Goal: Transaction & Acquisition: Download file/media

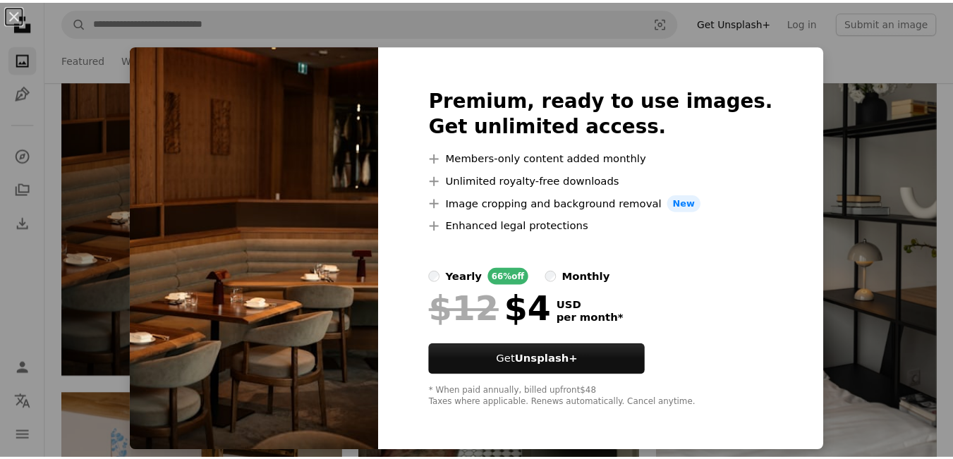
scroll to position [3951, 0]
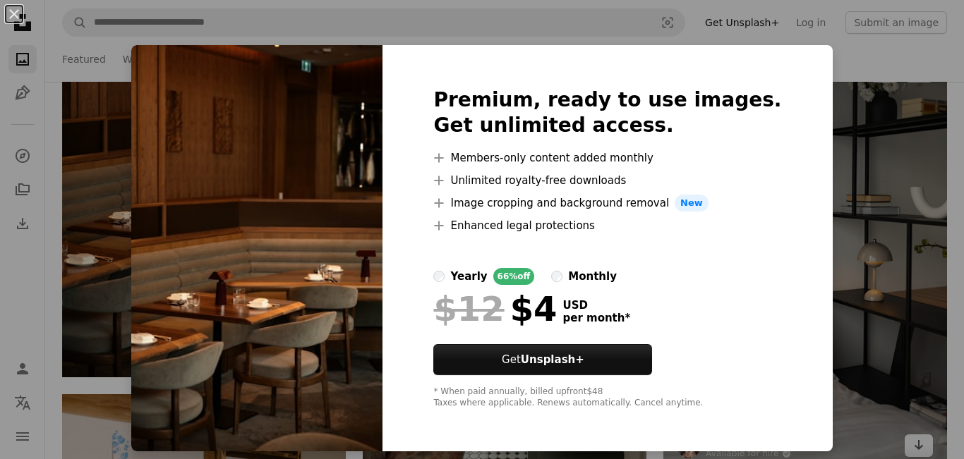
drag, startPoint x: 828, startPoint y: 349, endPoint x: 719, endPoint y: 162, distance: 216.0
click at [828, 349] on div "An X shape Premium, ready to use images. Get unlimited access. A plus sign Memb…" at bounding box center [482, 229] width 964 height 459
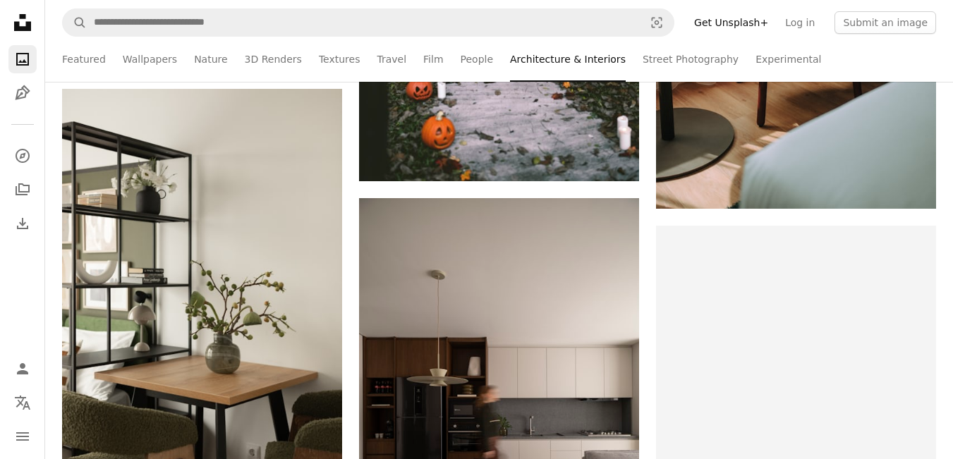
scroll to position [4609, 0]
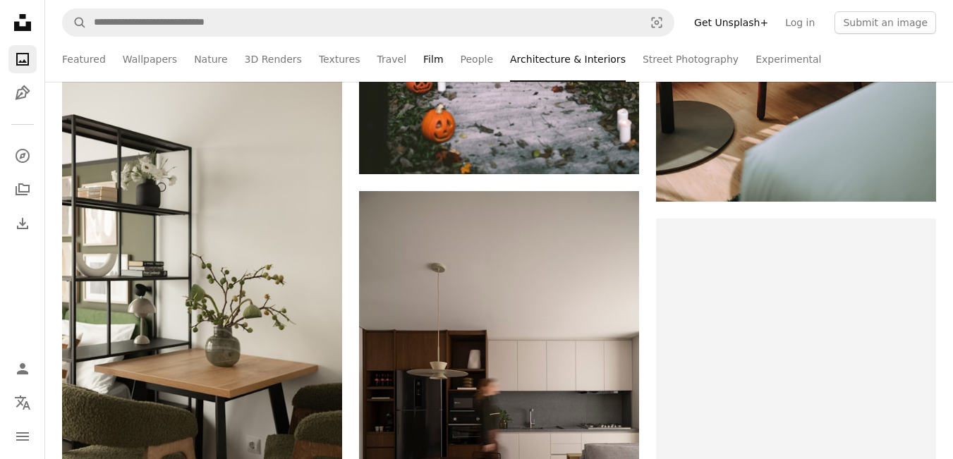
click at [423, 53] on link "Film" at bounding box center [433, 59] width 20 height 45
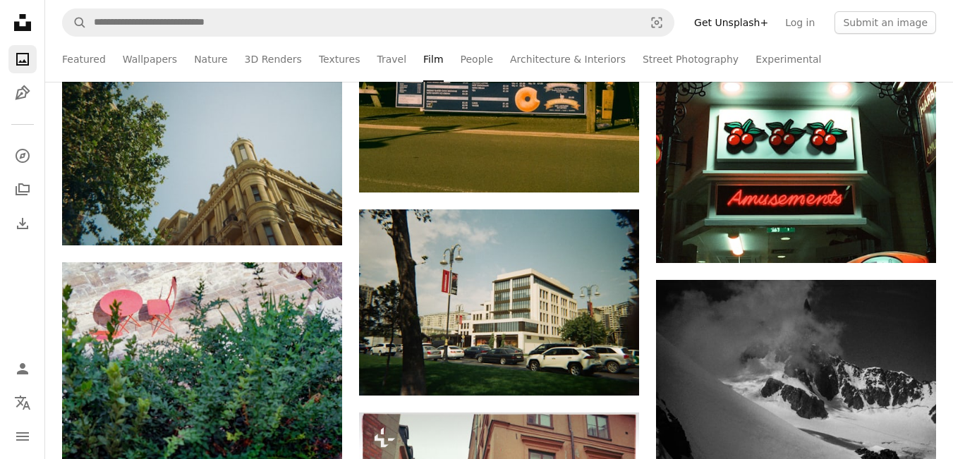
scroll to position [1153, 0]
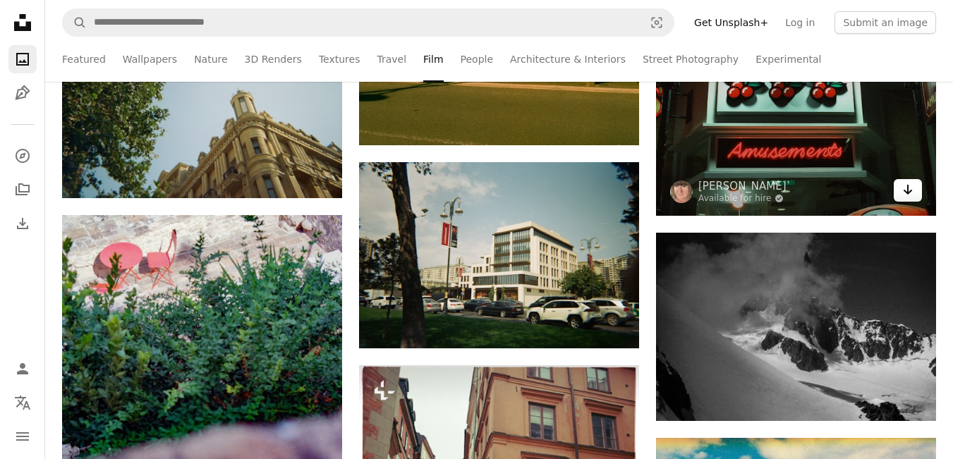
click at [912, 198] on link "Arrow pointing down" at bounding box center [908, 190] width 28 height 23
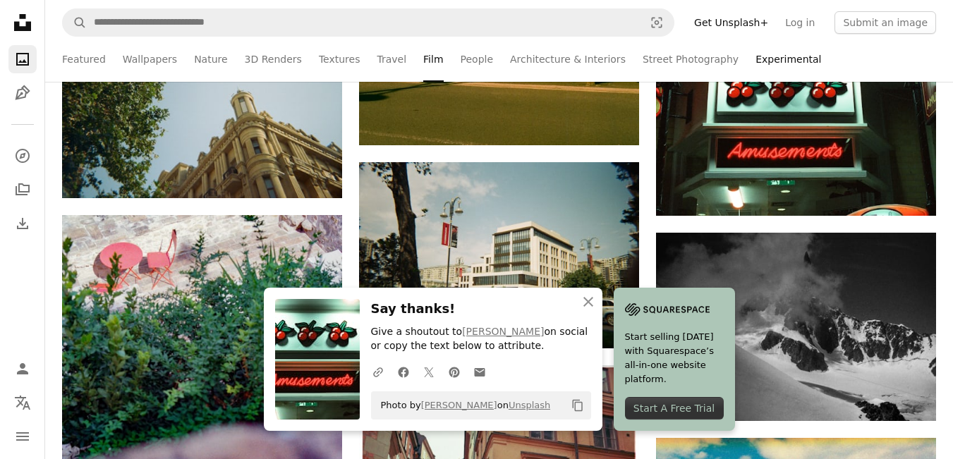
click at [756, 59] on link "Experimental" at bounding box center [789, 59] width 66 height 45
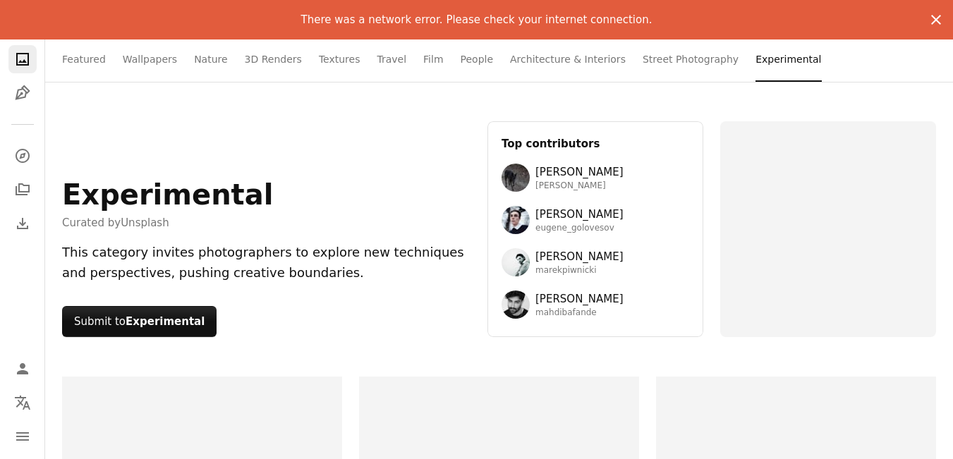
click at [931, 22] on icon "An X shape" at bounding box center [936, 19] width 17 height 17
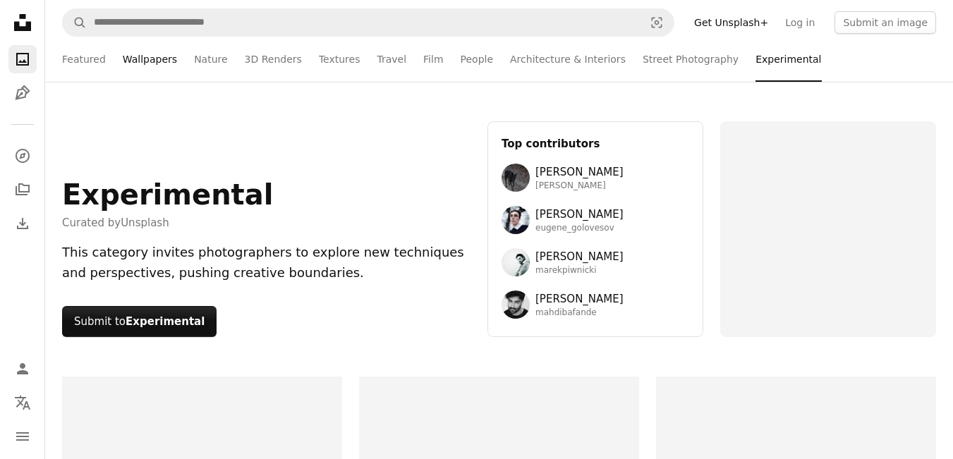
click at [156, 60] on link "Wallpapers" at bounding box center [150, 59] width 54 height 45
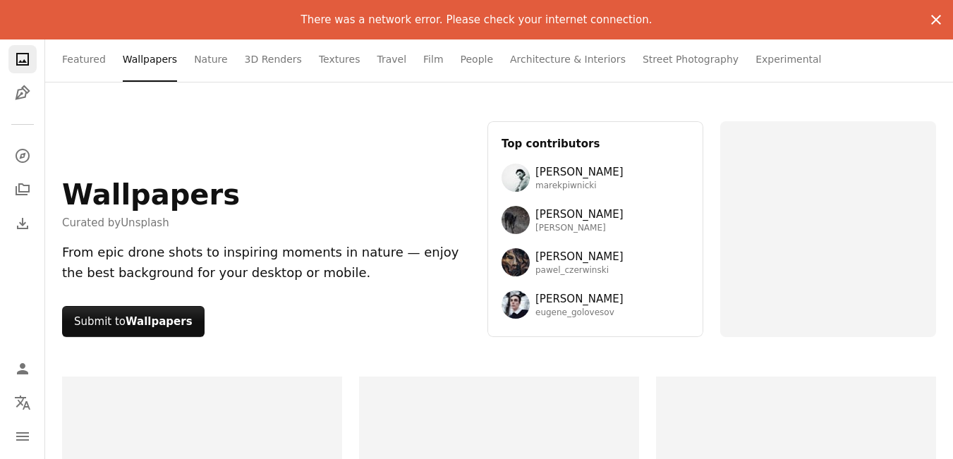
click at [936, 24] on icon "An X shape" at bounding box center [936, 19] width 17 height 17
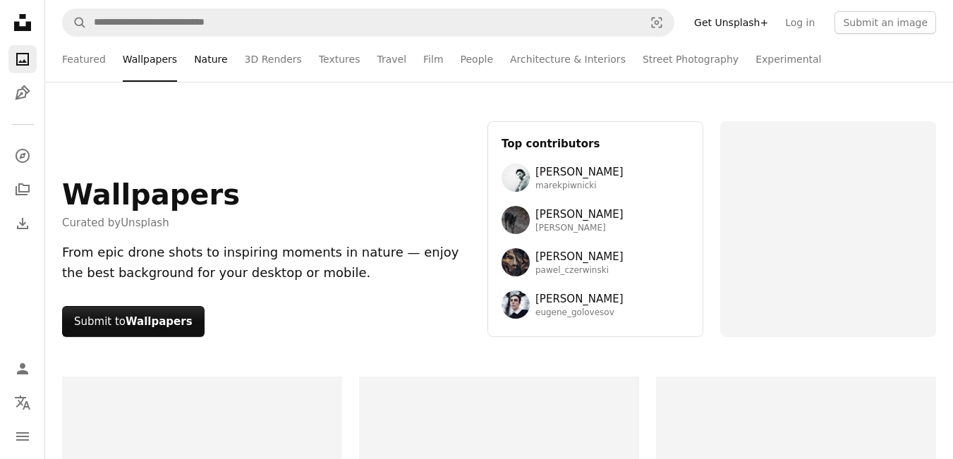
click at [209, 59] on link "Nature" at bounding box center [210, 59] width 33 height 45
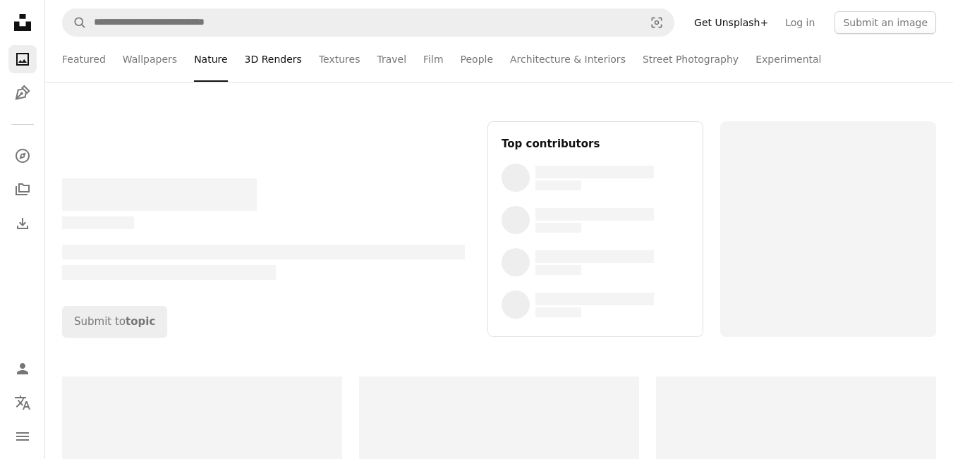
click at [245, 59] on link "3D Renders" at bounding box center [273, 59] width 57 height 45
click at [337, 66] on link "Textures" at bounding box center [340, 59] width 42 height 45
click at [380, 61] on link "Travel" at bounding box center [392, 59] width 30 height 45
click at [423, 63] on link "Film" at bounding box center [433, 59] width 20 height 45
drag, startPoint x: 450, startPoint y: 63, endPoint x: 544, endPoint y: 63, distance: 93.8
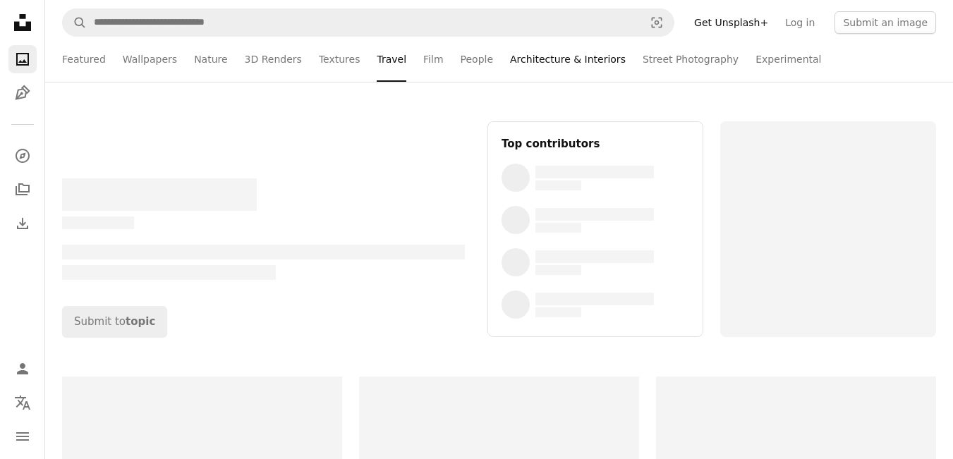
click at [510, 64] on link "Architecture & Interiors" at bounding box center [568, 59] width 116 height 45
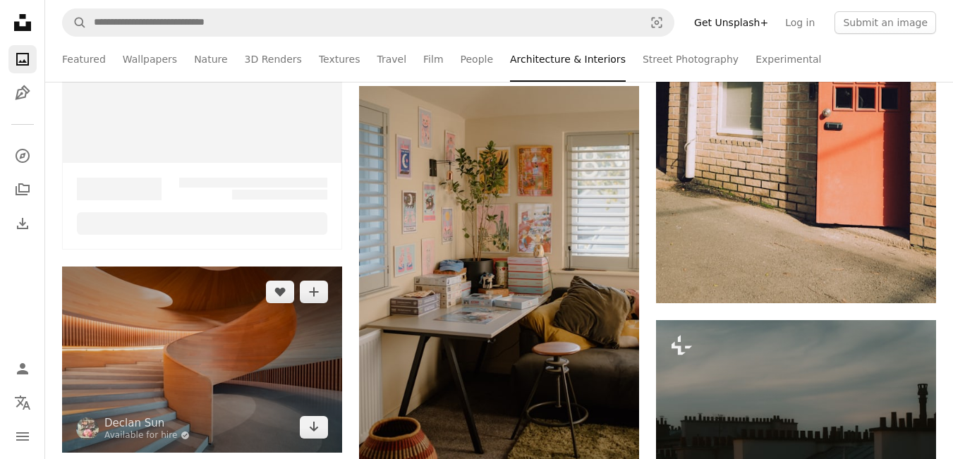
scroll to position [658, 0]
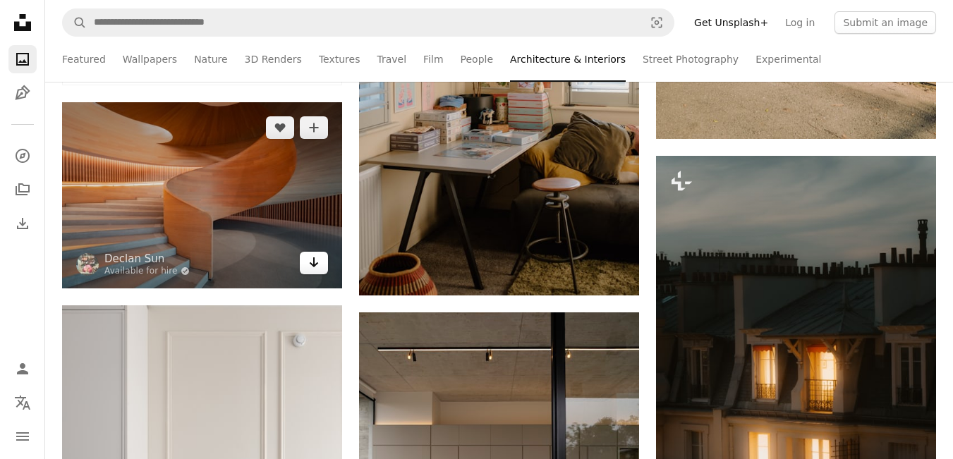
click at [316, 270] on icon "Arrow pointing down" at bounding box center [313, 262] width 11 height 17
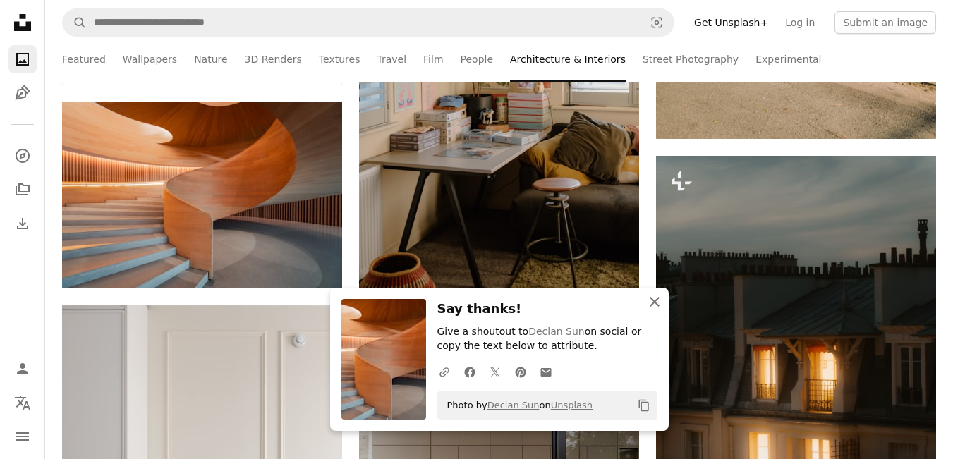
click at [653, 304] on icon "An X shape" at bounding box center [654, 301] width 17 height 17
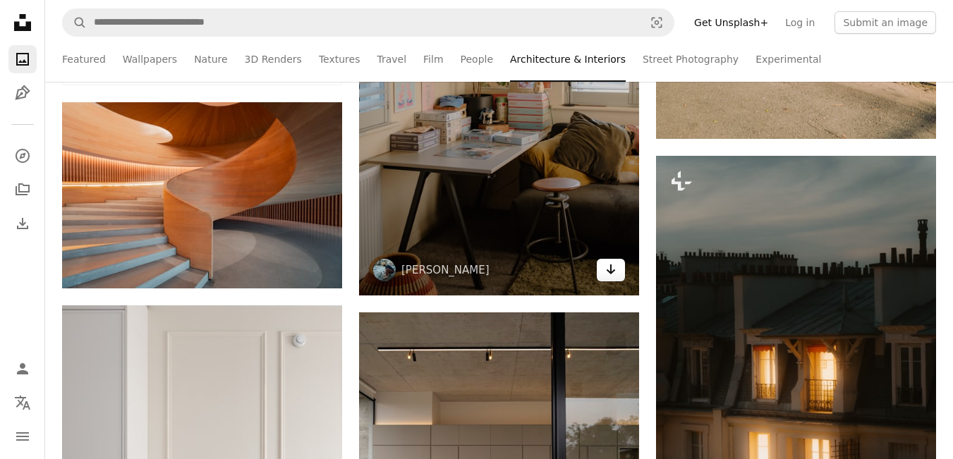
click at [609, 267] on icon "Arrow pointing down" at bounding box center [610, 269] width 11 height 17
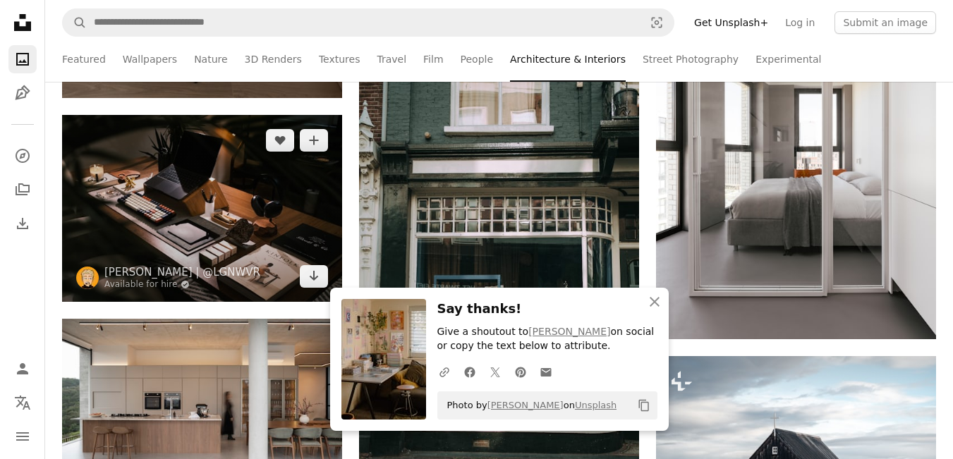
scroll to position [1317, 0]
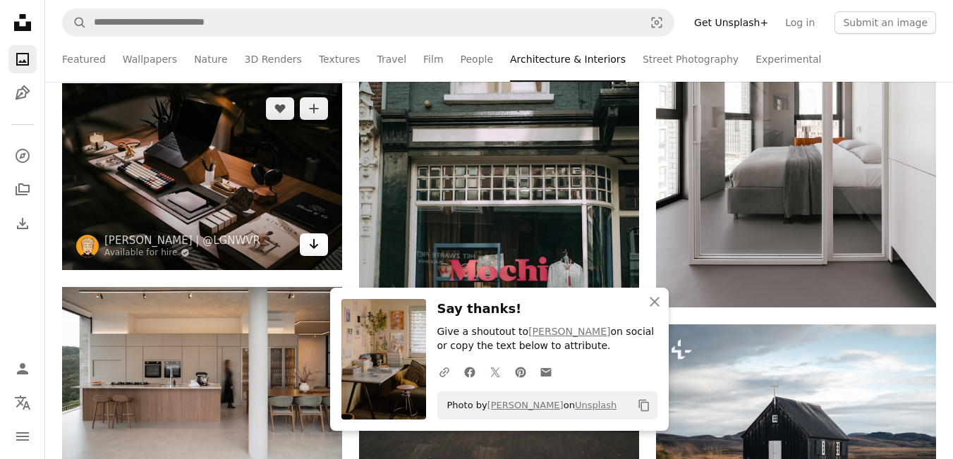
click at [318, 250] on icon "Arrow pointing down" at bounding box center [313, 244] width 11 height 17
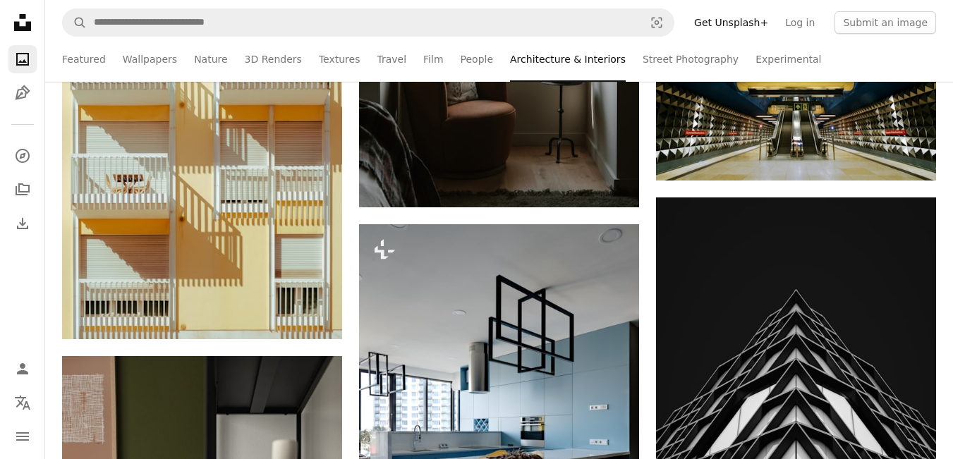
scroll to position [6256, 0]
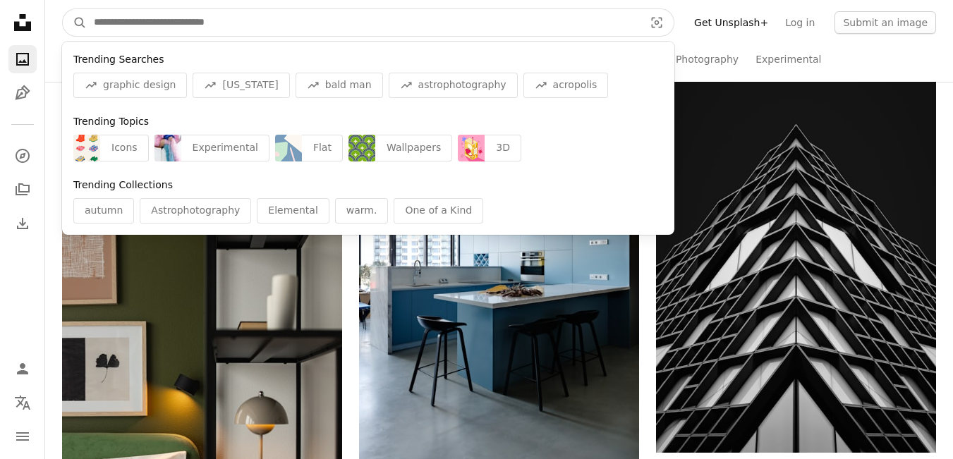
click at [131, 19] on input "Find visuals sitewide" at bounding box center [363, 22] width 553 height 27
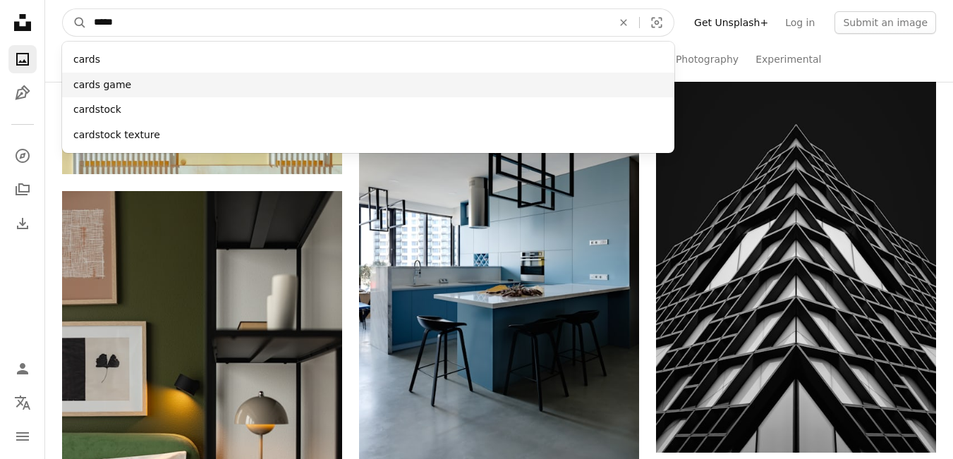
type input "*****"
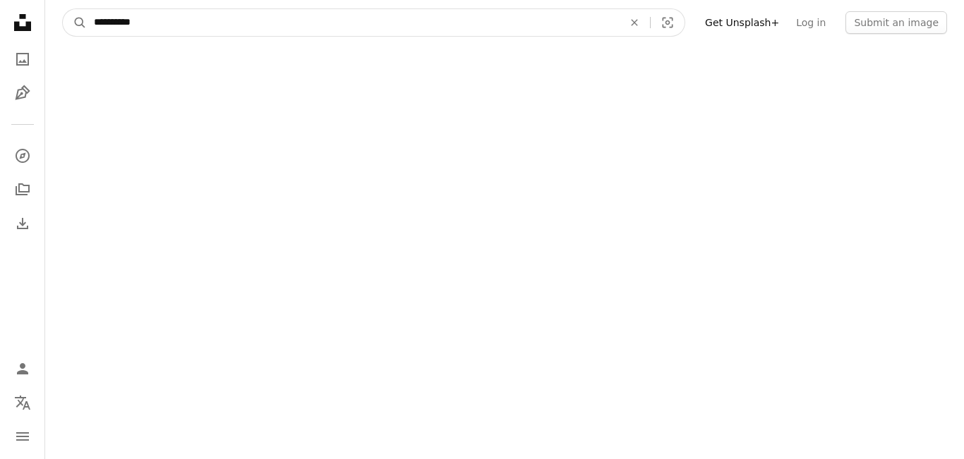
click at [172, 23] on input "**********" at bounding box center [353, 22] width 532 height 27
type input "*****"
click button "A magnifying glass" at bounding box center [75, 22] width 24 height 27
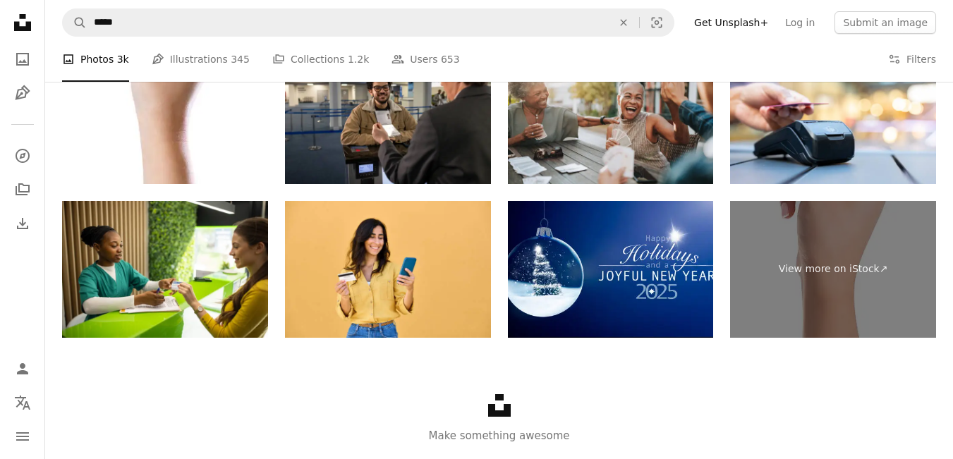
scroll to position [3074, 0]
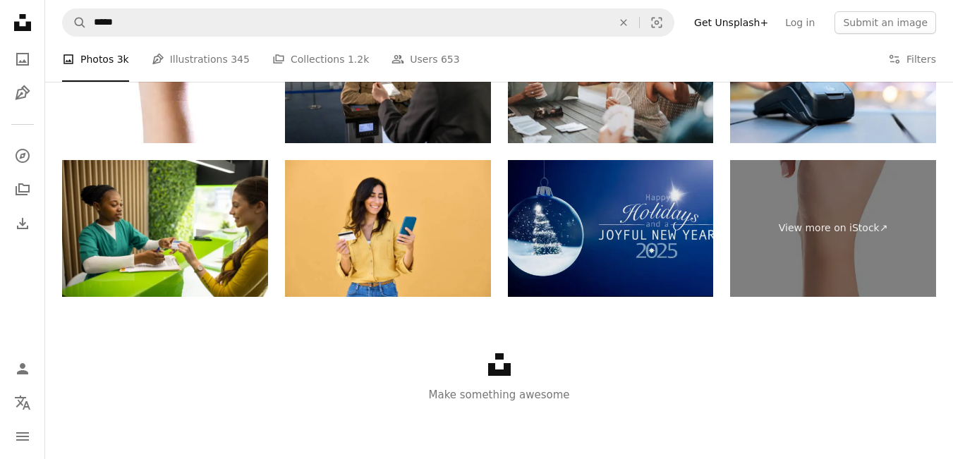
click at [686, 273] on img at bounding box center [611, 229] width 206 height 138
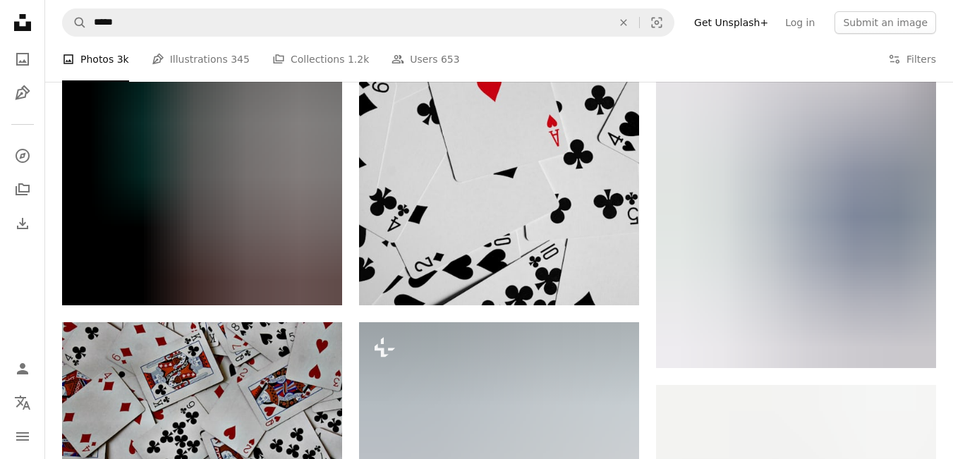
scroll to position [1098, 0]
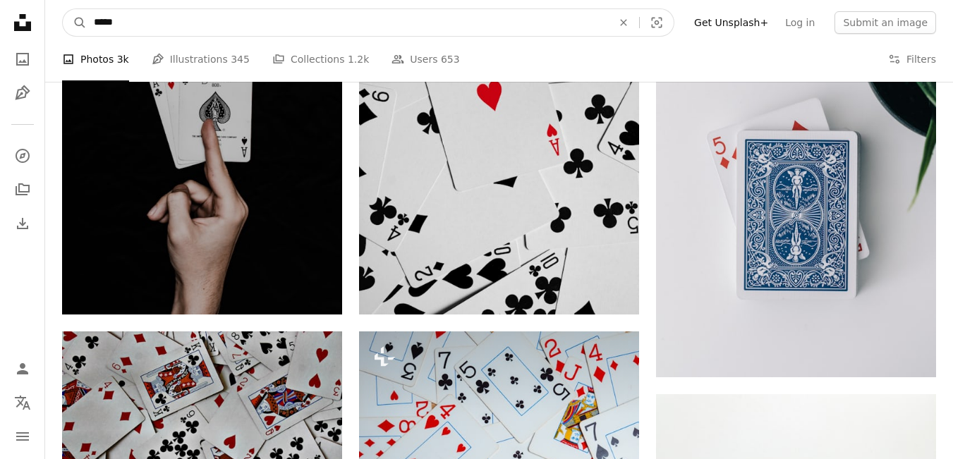
click at [158, 28] on input "*****" at bounding box center [347, 22] width 521 height 27
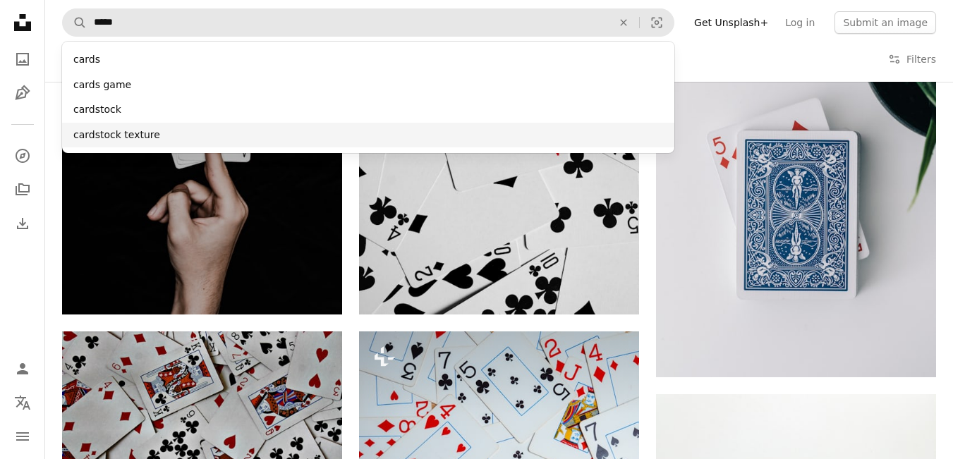
click at [165, 131] on div "cardstock texture" at bounding box center [368, 135] width 612 height 25
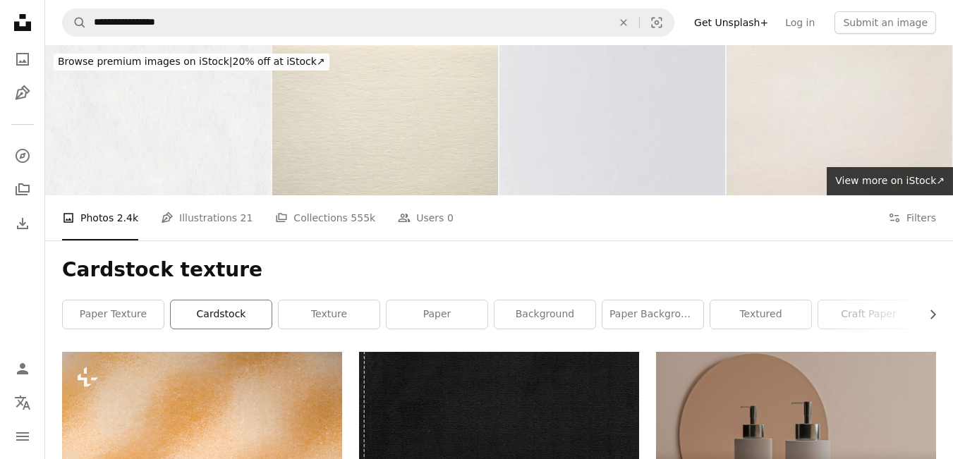
click at [213, 317] on link "cardstock" at bounding box center [221, 315] width 101 height 28
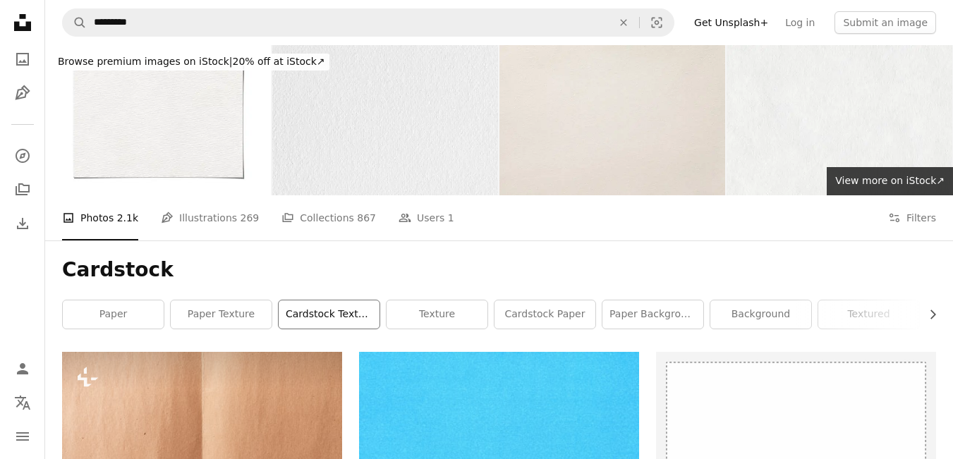
click at [324, 317] on link "cardstock texture" at bounding box center [329, 315] width 101 height 28
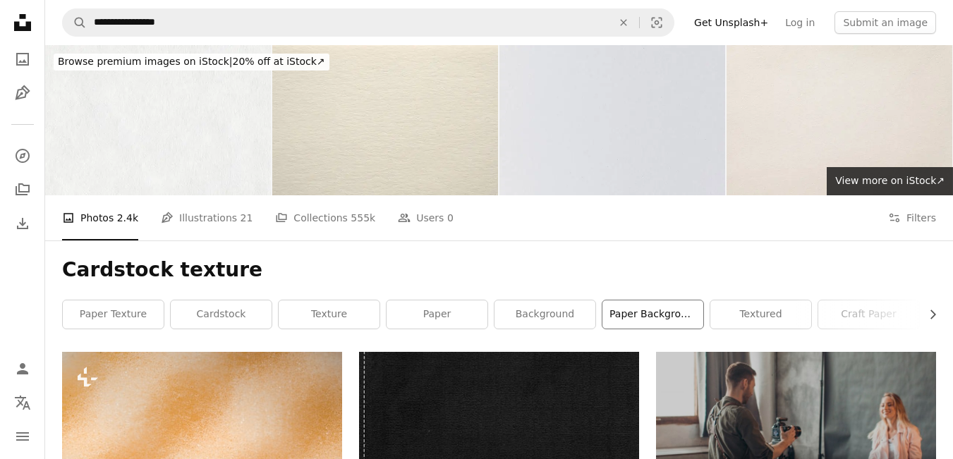
click at [657, 306] on link "paper background" at bounding box center [653, 315] width 101 height 28
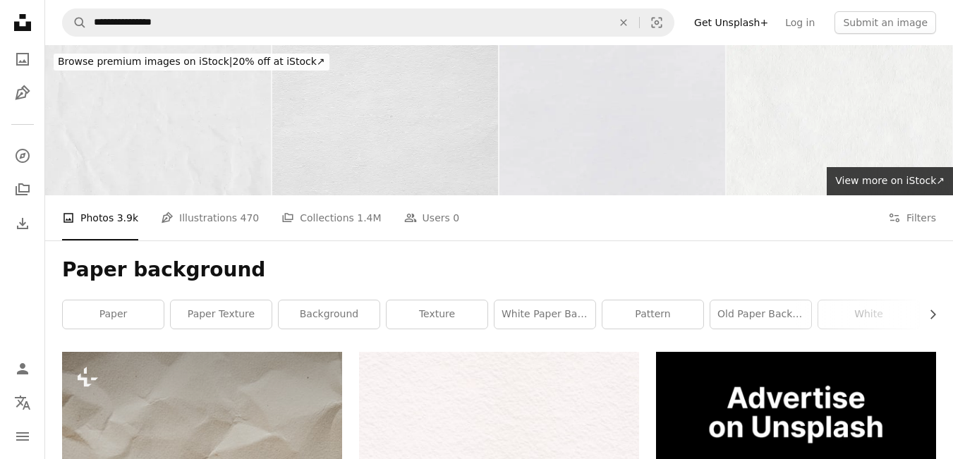
click at [750, 313] on link "old paper background" at bounding box center [760, 315] width 101 height 28
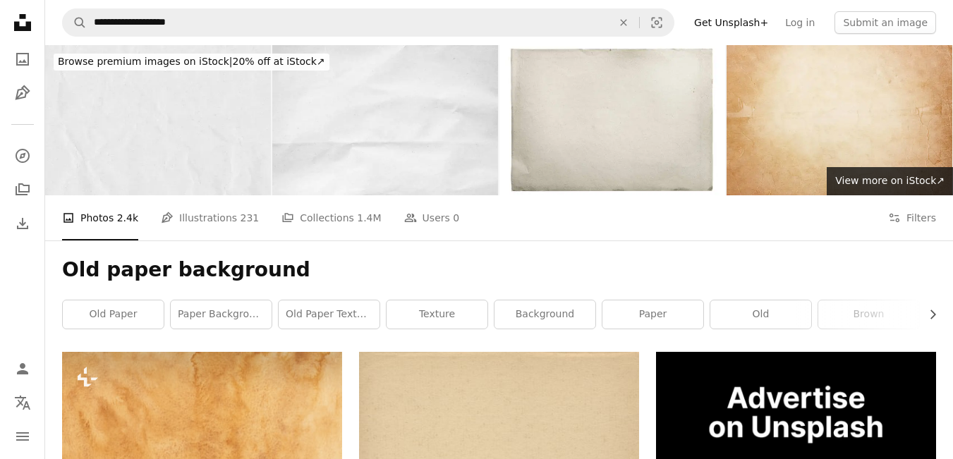
click at [19, 23] on icon at bounding box center [22, 22] width 17 height 17
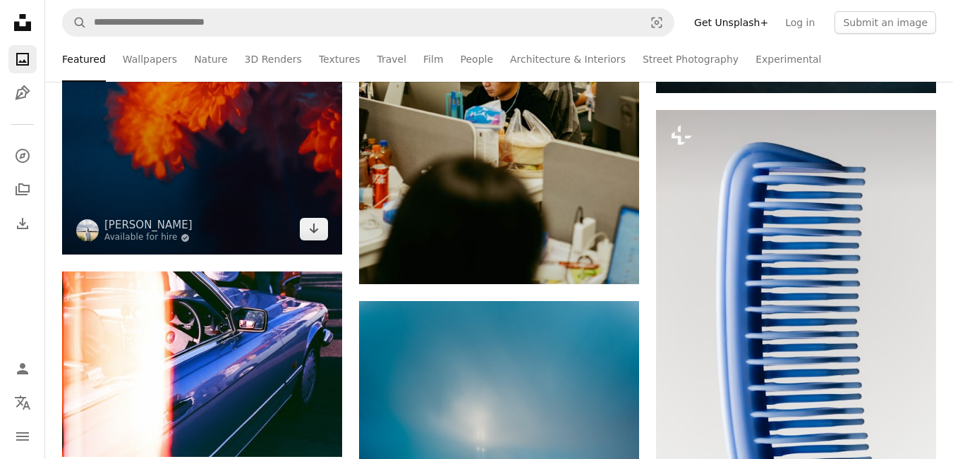
scroll to position [988, 0]
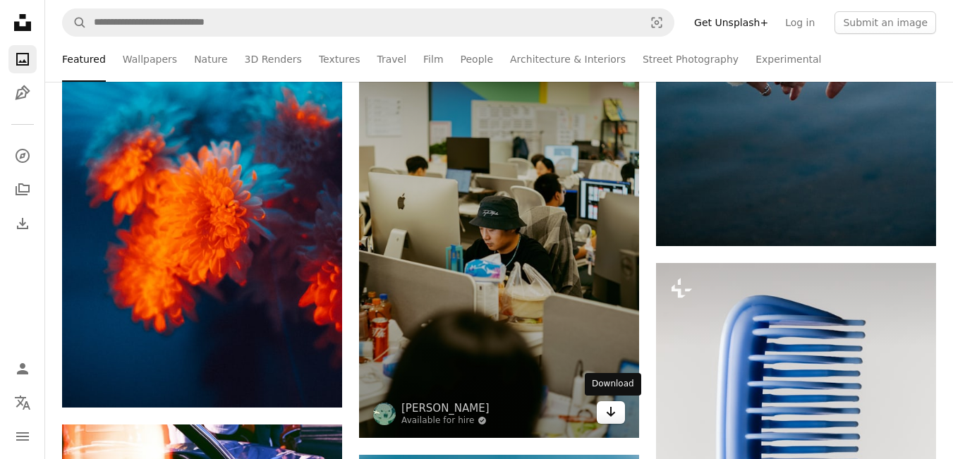
click at [615, 412] on icon "Download" at bounding box center [611, 412] width 9 height 10
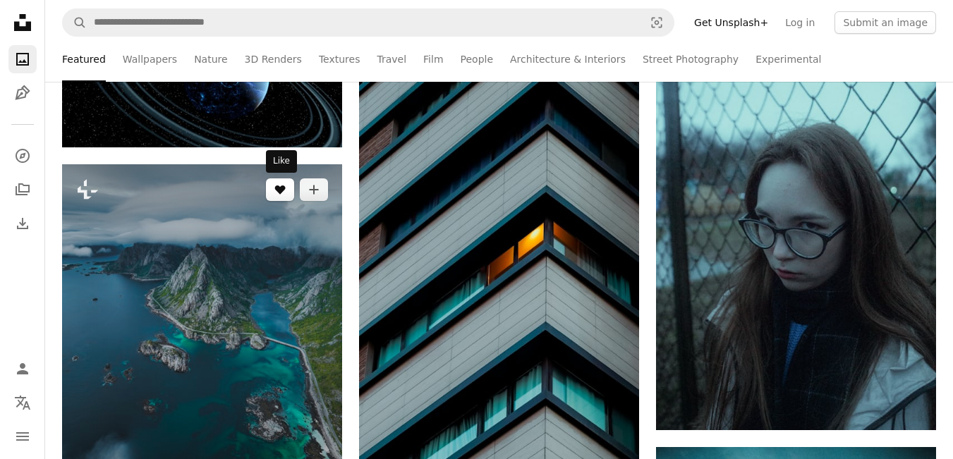
scroll to position [1646, 0]
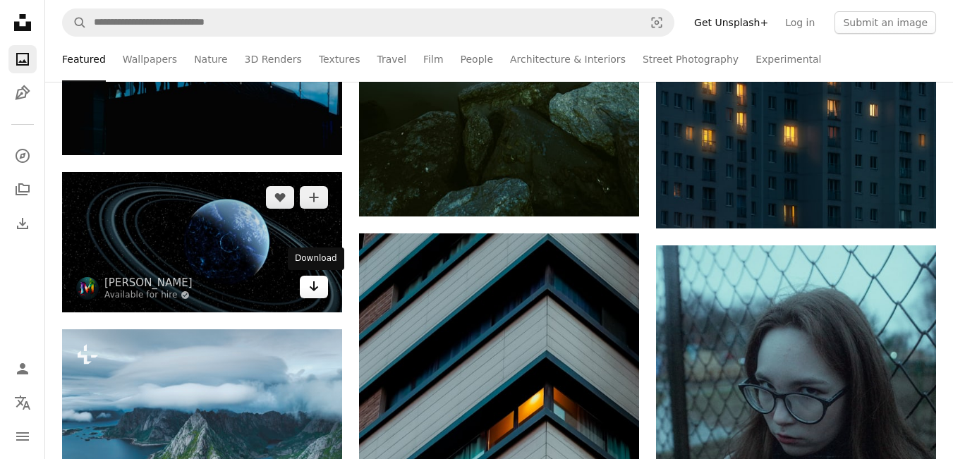
click at [313, 286] on icon "Download" at bounding box center [314, 287] width 9 height 10
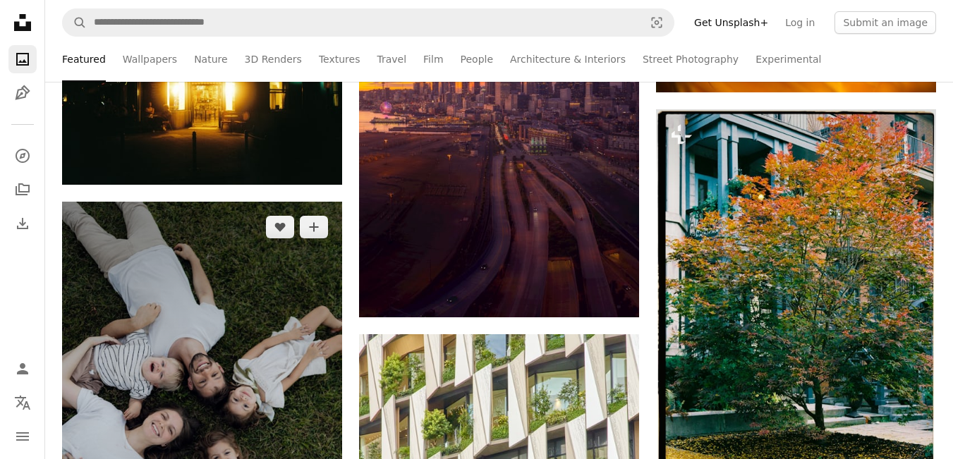
scroll to position [6091, 0]
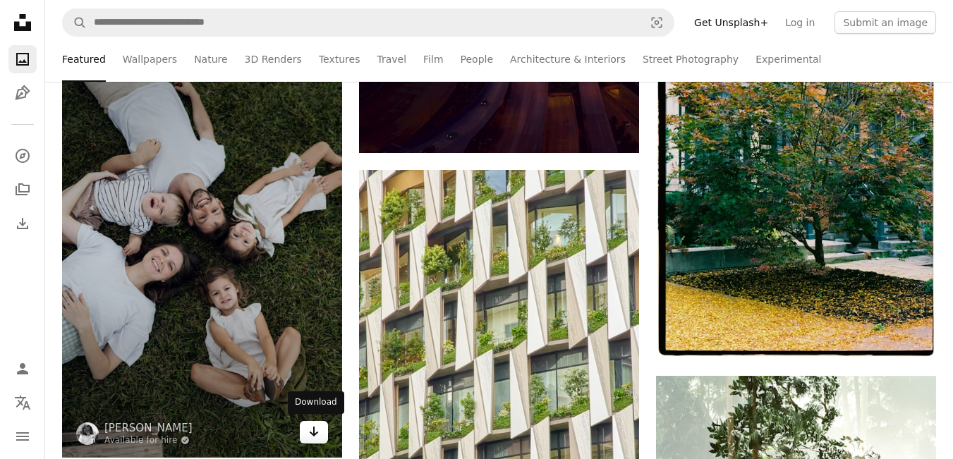
click at [314, 428] on icon "Download" at bounding box center [314, 432] width 9 height 10
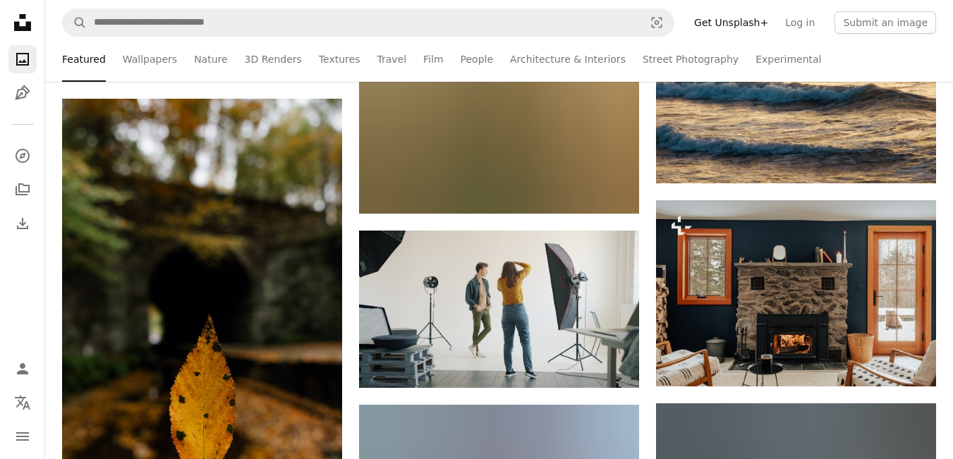
scroll to position [7408, 0]
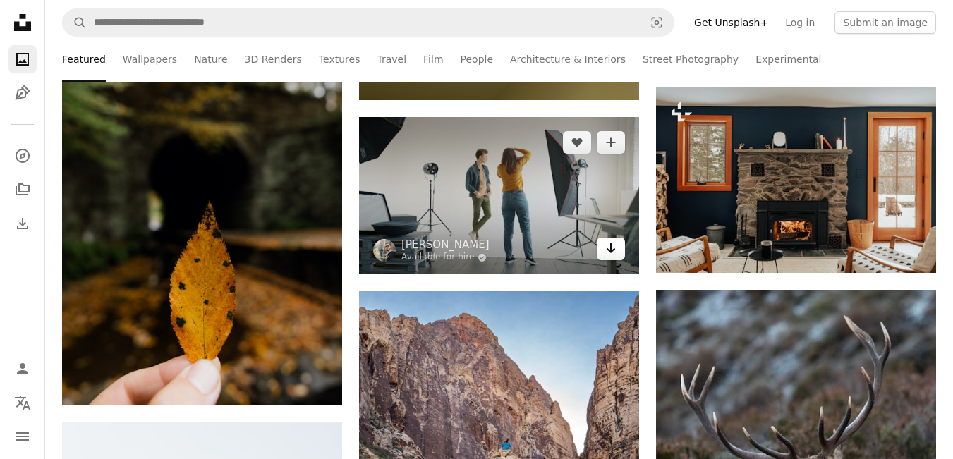
click at [617, 256] on link "Arrow pointing down" at bounding box center [611, 249] width 28 height 23
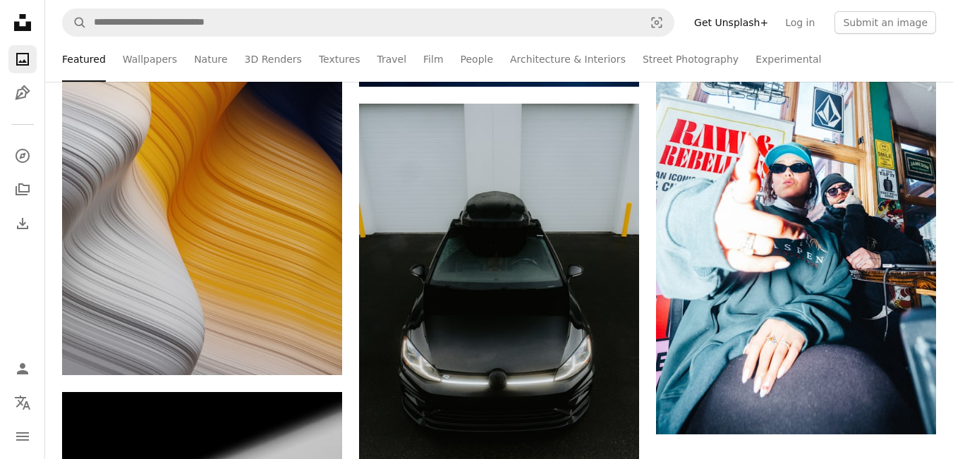
scroll to position [13993, 0]
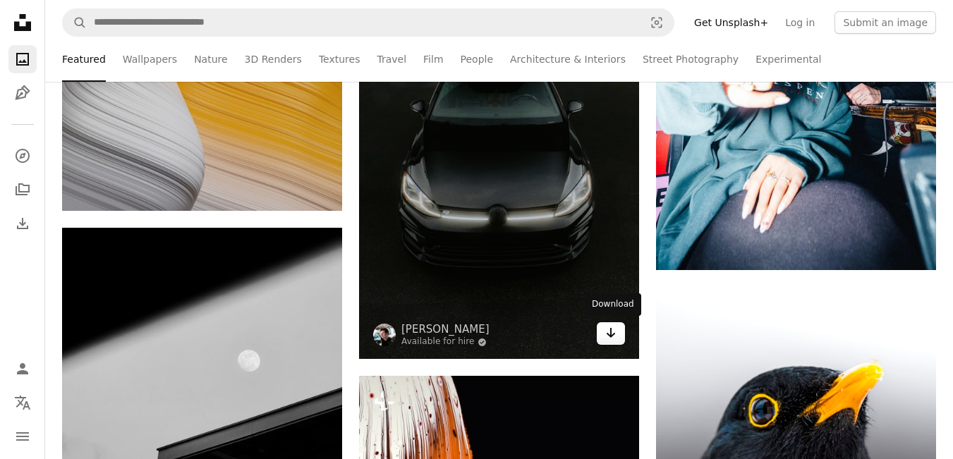
click at [604, 334] on link "Arrow pointing down" at bounding box center [611, 333] width 28 height 23
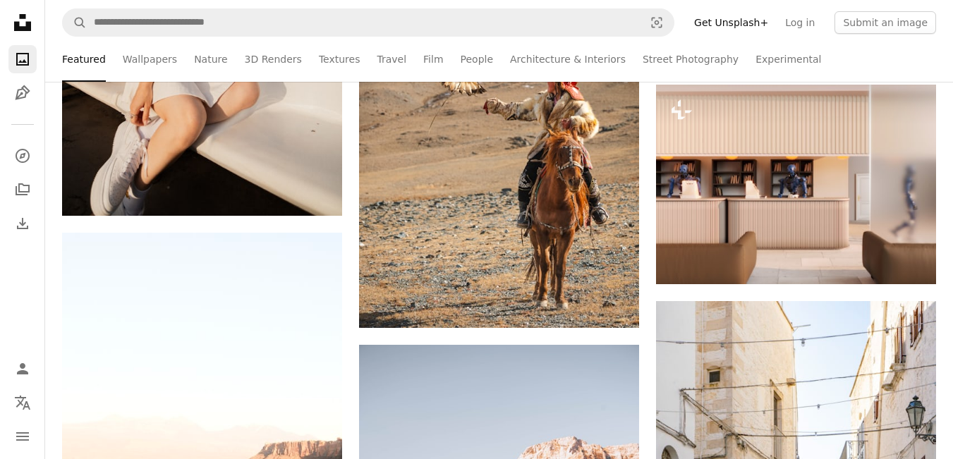
scroll to position [19261, 0]
